Goal: Transaction & Acquisition: Purchase product/service

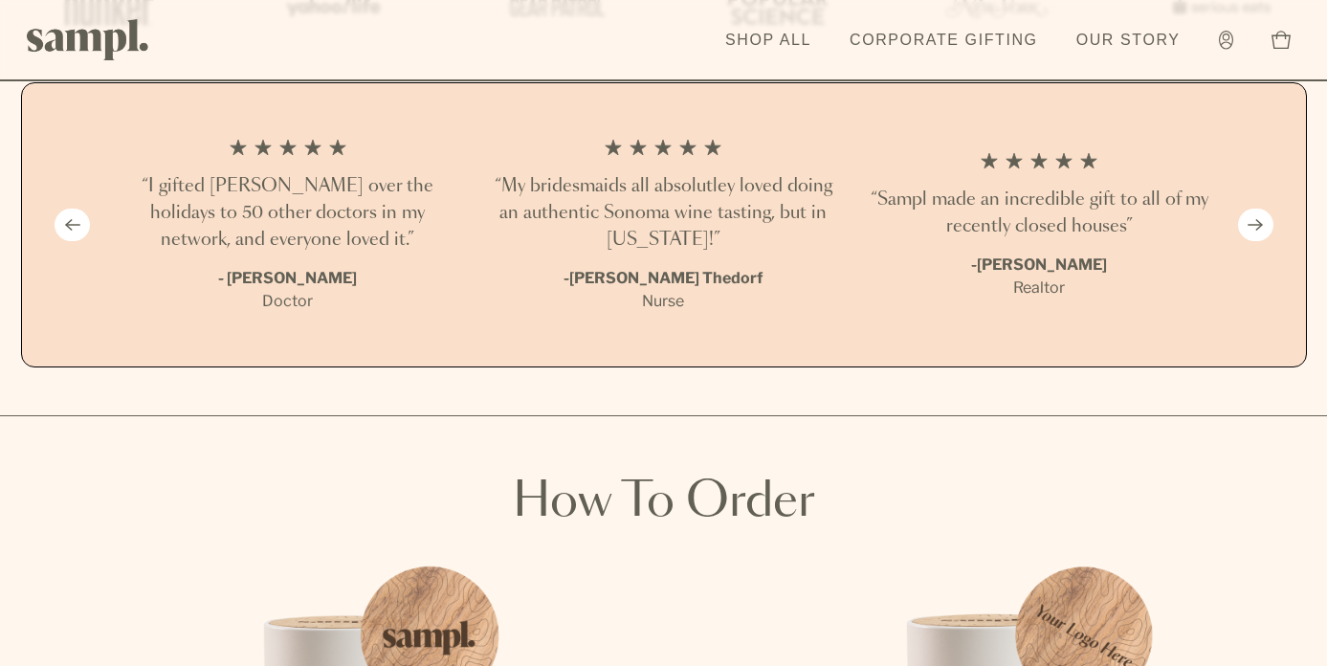
scroll to position [2027, 0]
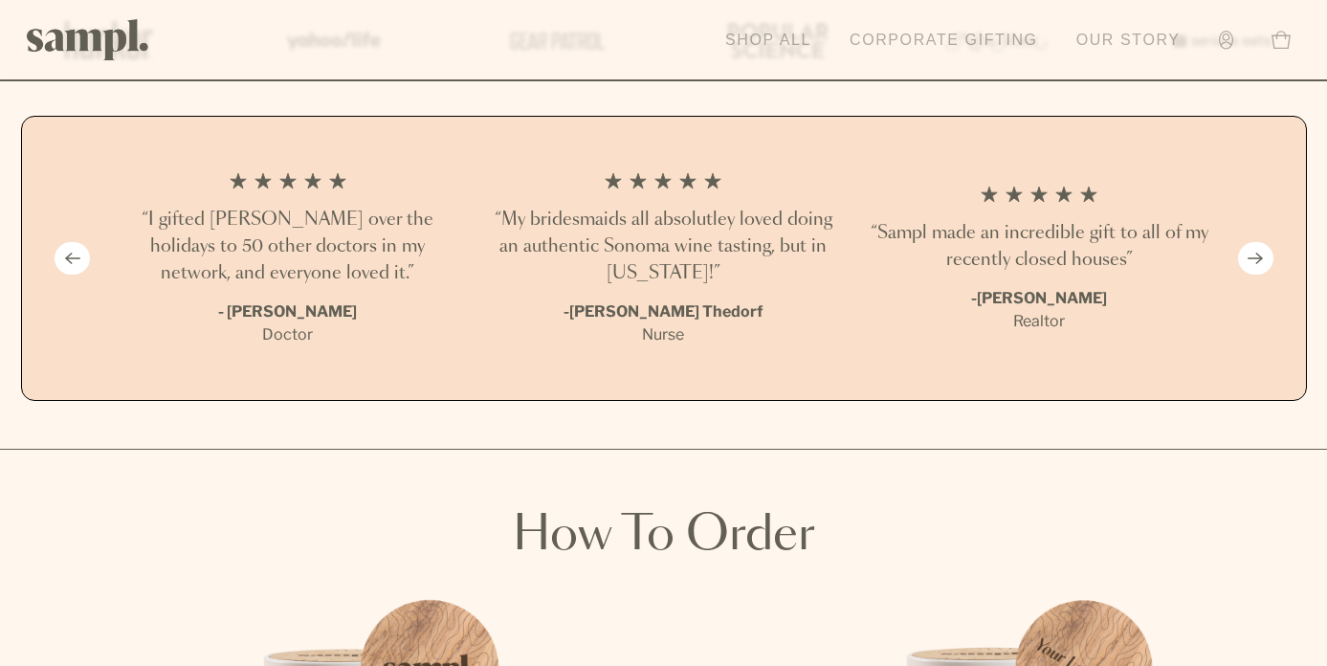
click at [781, 49] on link "Shop All" at bounding box center [768, 40] width 105 height 42
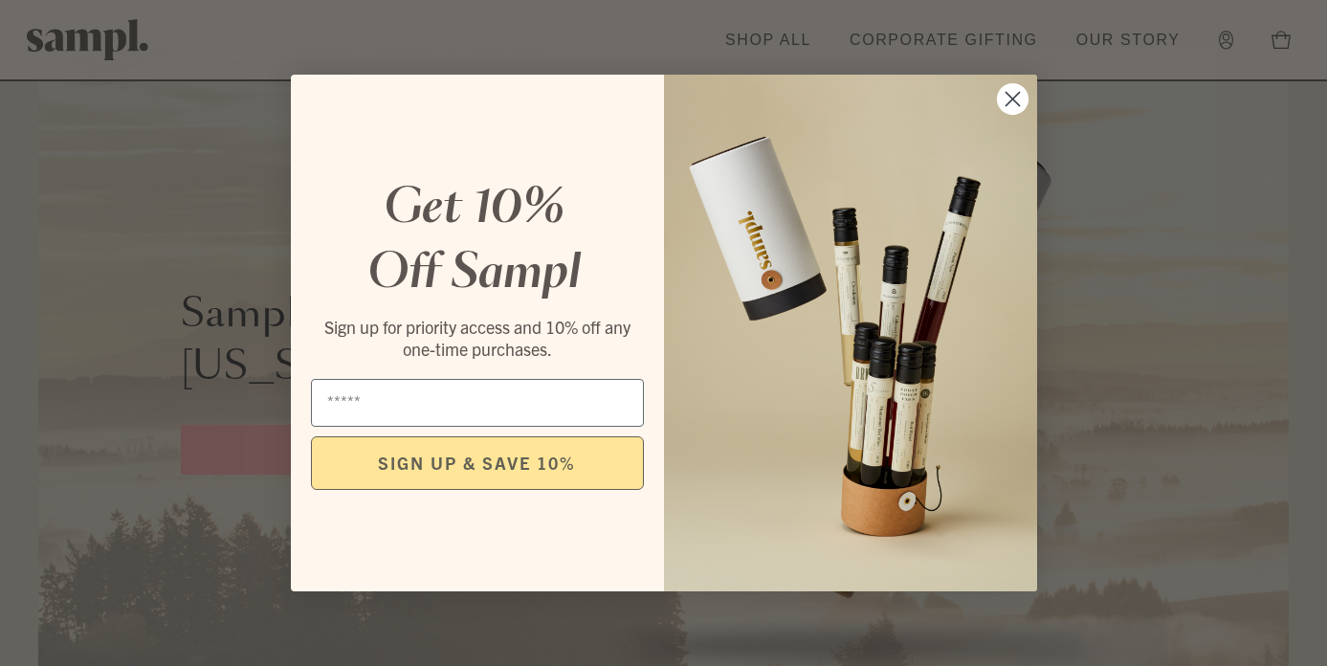
scroll to position [3927, 0]
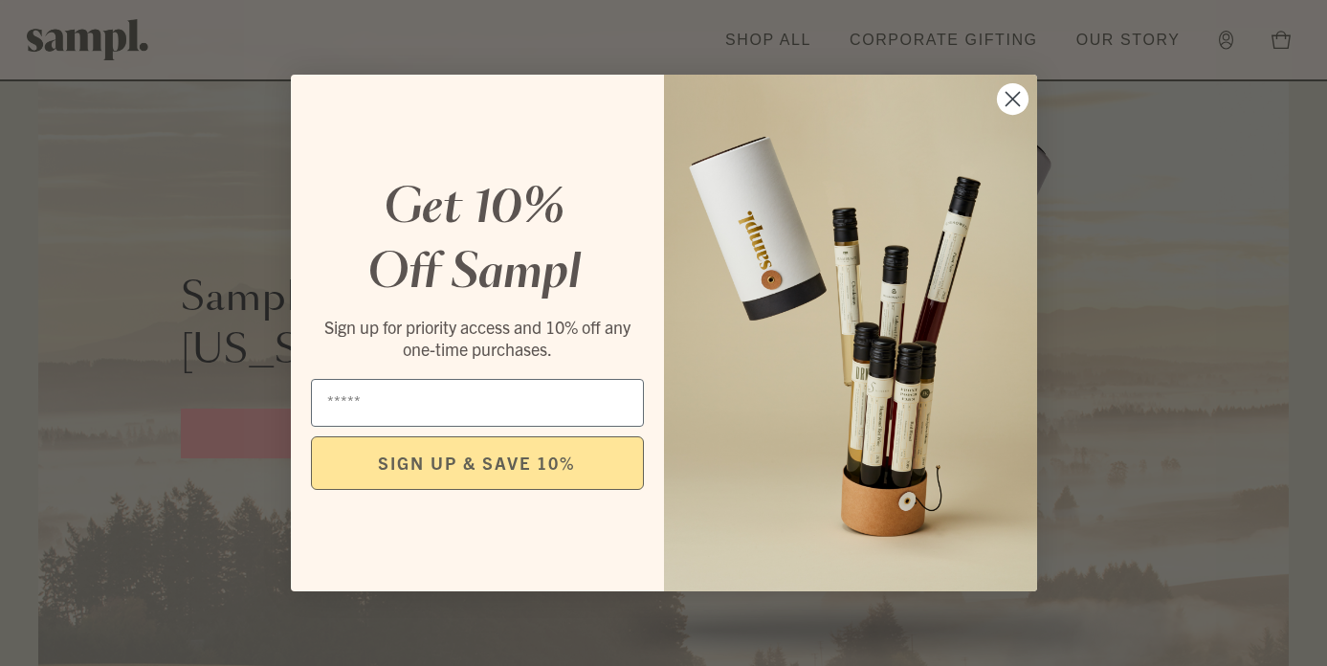
click at [1011, 100] on icon "Close dialog" at bounding box center [1012, 99] width 13 height 13
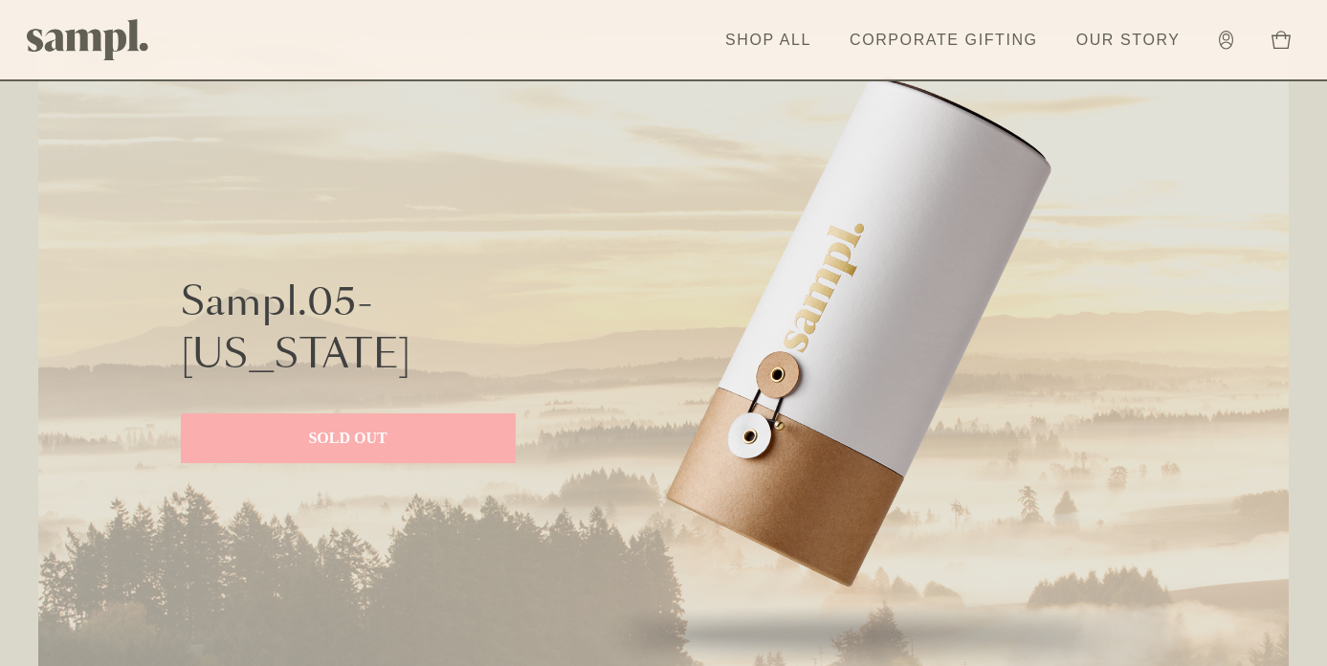
scroll to position [3921, 0]
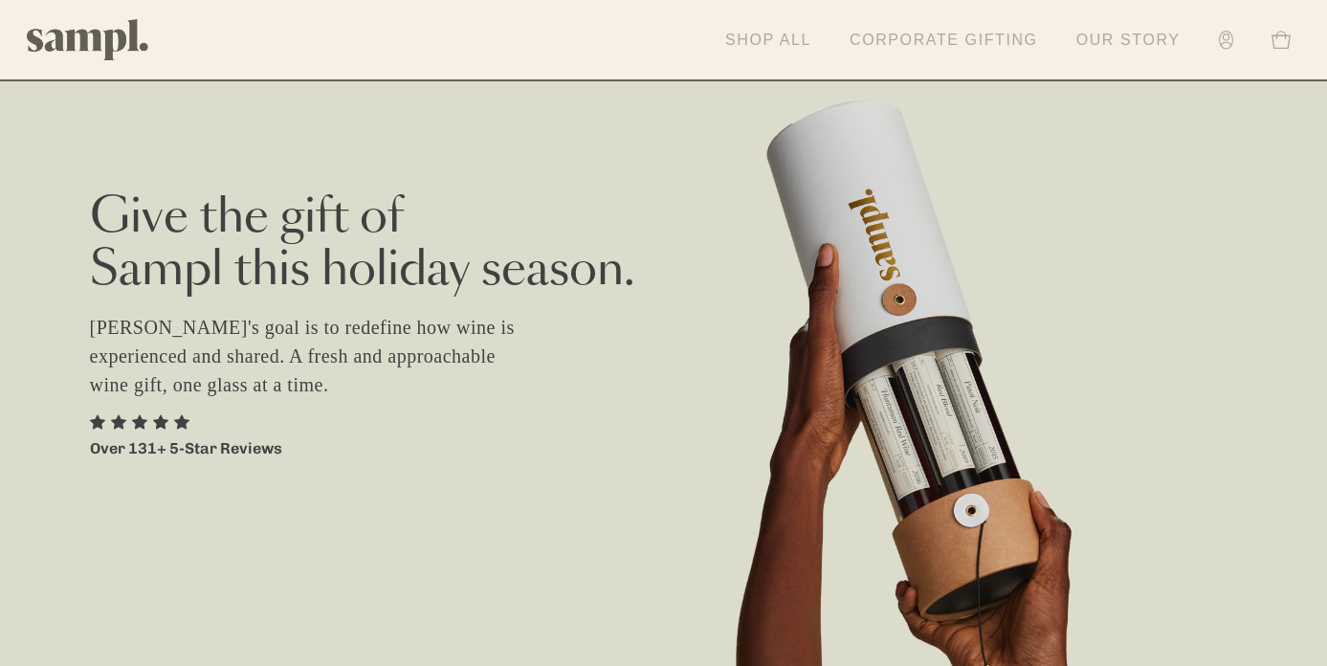
scroll to position [1, 0]
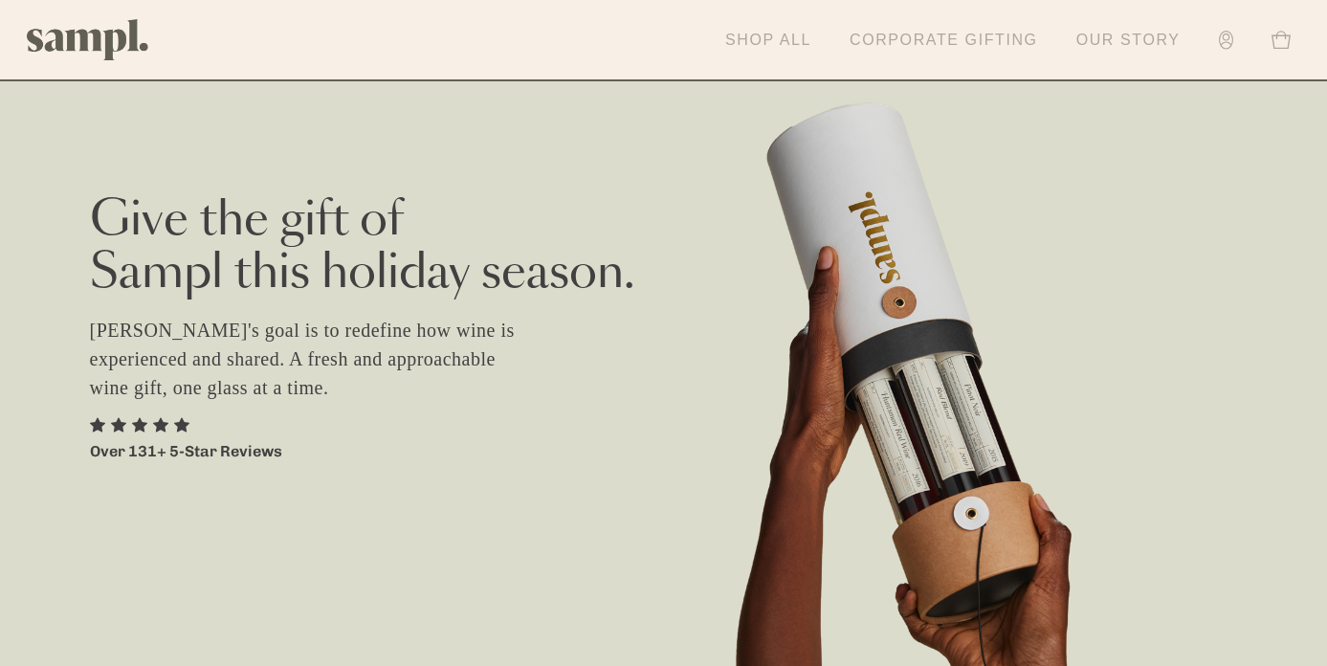
click at [737, 41] on link "Shop All" at bounding box center [768, 40] width 105 height 42
